Goal: Submit feedback/report problem: Leave review/rating

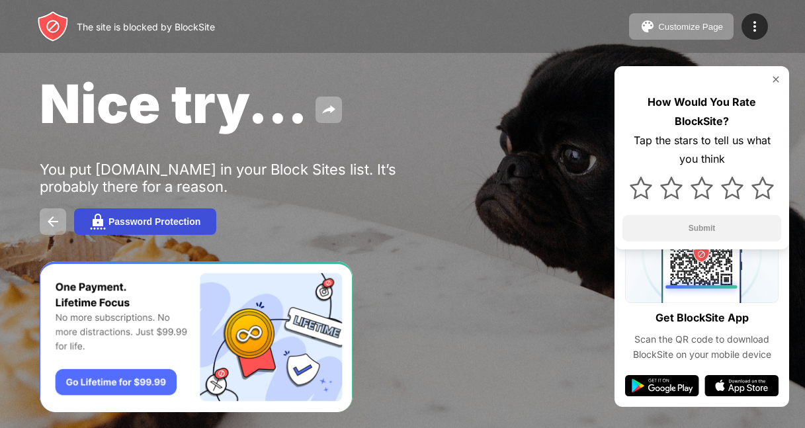
click at [132, 217] on div "Password Protection" at bounding box center [154, 221] width 92 height 11
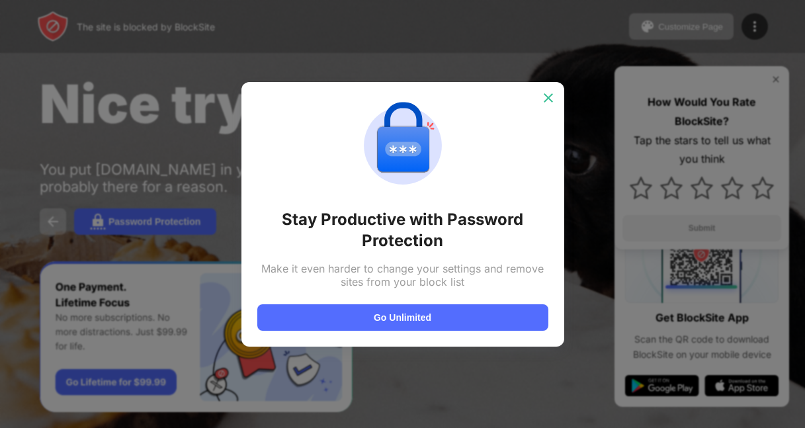
click at [547, 100] on img at bounding box center [548, 97] width 13 height 13
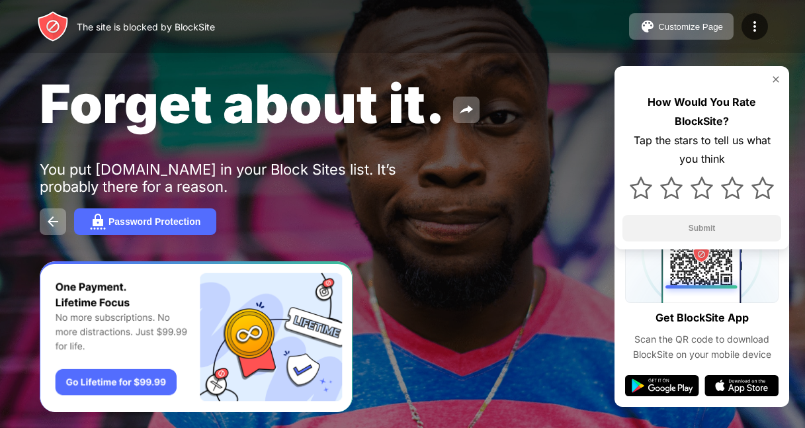
click at [704, 110] on div "How Would You Rate BlockSite?" at bounding box center [701, 112] width 159 height 38
click at [694, 146] on div "Tap the stars to tell us what you think" at bounding box center [701, 150] width 159 height 38
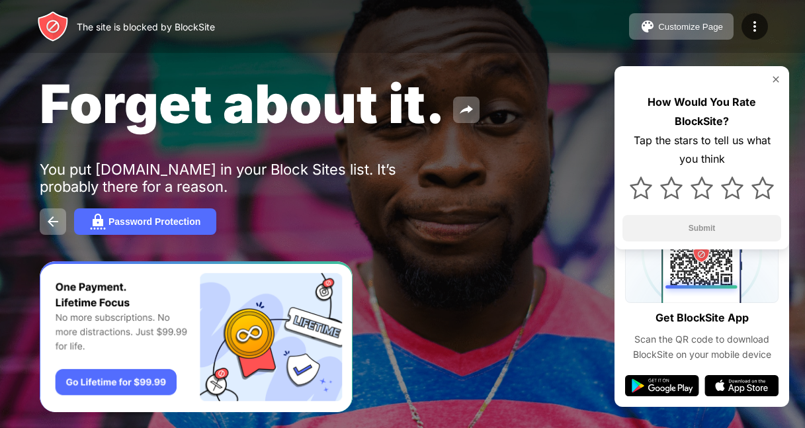
click at [694, 146] on div "Tap the stars to tell us what you think" at bounding box center [701, 150] width 159 height 38
click at [45, 223] on img at bounding box center [53, 222] width 16 height 16
